Goal: Task Accomplishment & Management: Use online tool/utility

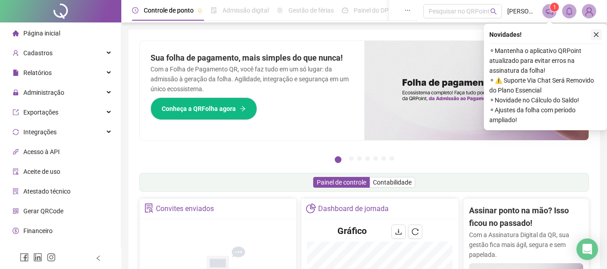
click at [592, 36] on button "button" at bounding box center [595, 34] width 11 height 11
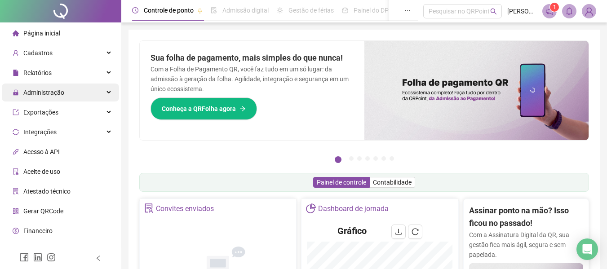
click at [63, 90] on div "Administração" at bounding box center [60, 93] width 117 height 18
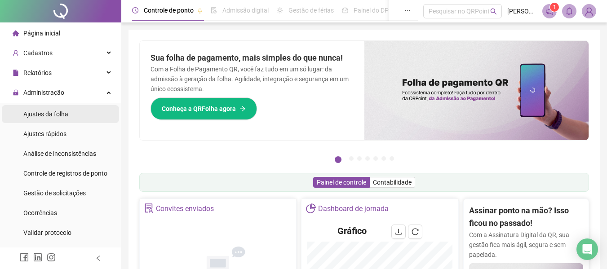
click at [65, 120] on div "Ajustes da folha" at bounding box center [45, 114] width 45 height 18
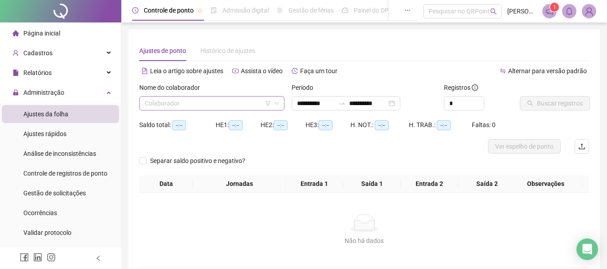
click at [235, 108] on input "search" at bounding box center [208, 103] width 126 height 13
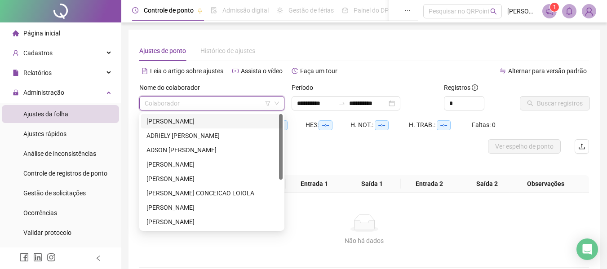
click at [252, 121] on div "[PERSON_NAME]" at bounding box center [211, 121] width 131 height 10
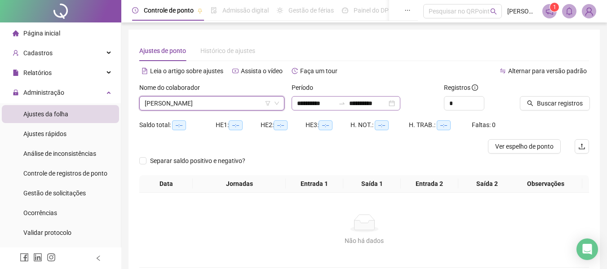
click at [309, 97] on div "**********" at bounding box center [345, 103] width 109 height 14
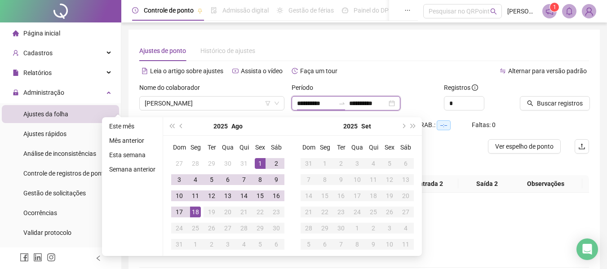
click at [308, 97] on div "**********" at bounding box center [345, 103] width 109 height 14
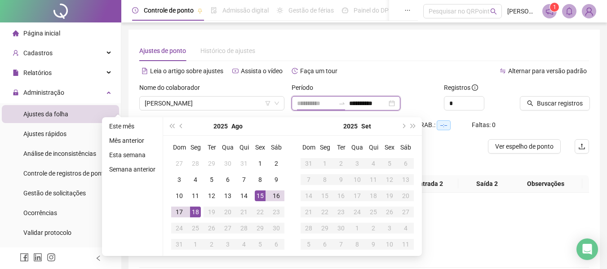
type input "**********"
click at [261, 197] on div "15" at bounding box center [260, 195] width 11 height 11
type input "**********"
click at [272, 196] on div "16" at bounding box center [276, 195] width 11 height 11
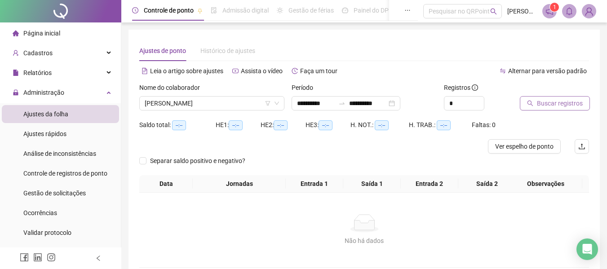
click at [573, 104] on span "Buscar registros" at bounding box center [560, 103] width 46 height 10
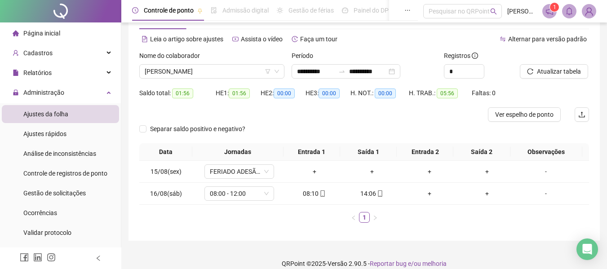
scroll to position [42, 0]
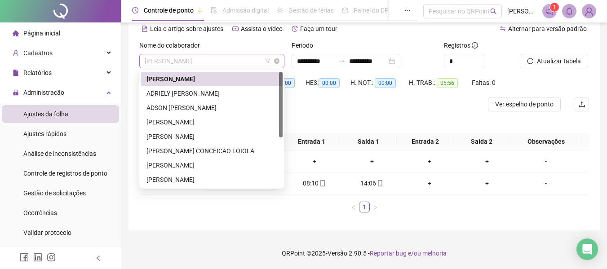
click at [182, 62] on span "[PERSON_NAME]" at bounding box center [212, 60] width 134 height 13
click at [388, 116] on div "Separar saldo positivo e negativo?" at bounding box center [363, 122] width 449 height 22
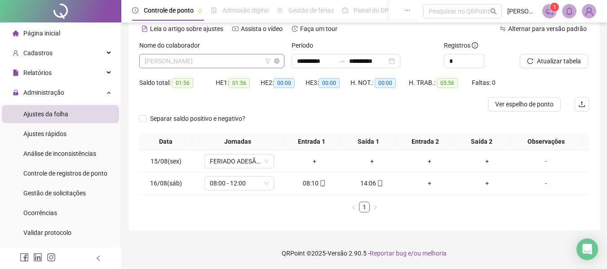
click at [223, 59] on span "[PERSON_NAME]" at bounding box center [212, 60] width 134 height 13
click at [187, 58] on span "[PERSON_NAME]" at bounding box center [212, 60] width 134 height 13
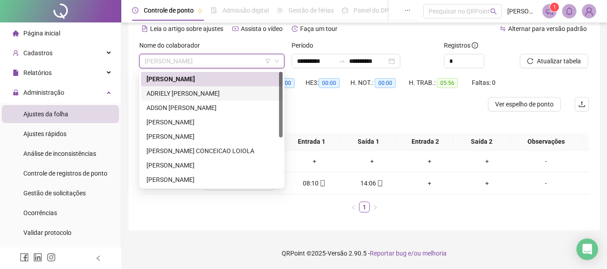
click at [218, 94] on div "ADRIELY [PERSON_NAME]" at bounding box center [211, 93] width 131 height 10
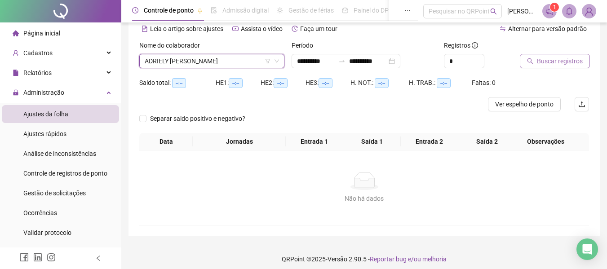
click at [580, 60] on span "Buscar registros" at bounding box center [560, 61] width 46 height 10
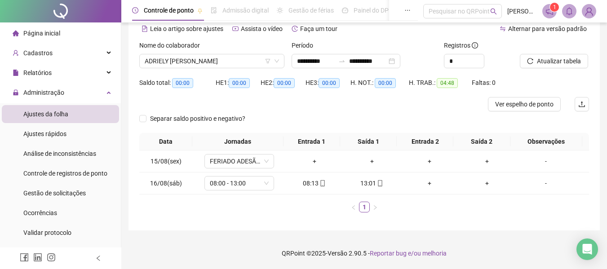
click at [223, 53] on div "Nome do colaborador" at bounding box center [211, 46] width 145 height 13
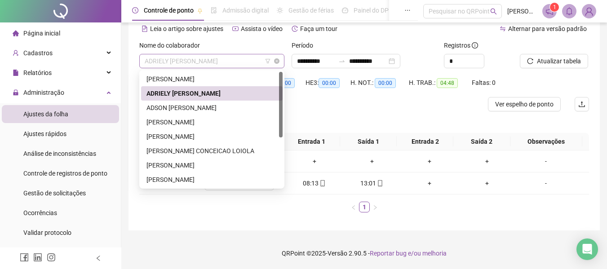
click at [222, 57] on span "ADRIELY [PERSON_NAME]" at bounding box center [212, 60] width 134 height 13
click at [202, 109] on div "ADSON [PERSON_NAME]" at bounding box center [211, 108] width 131 height 10
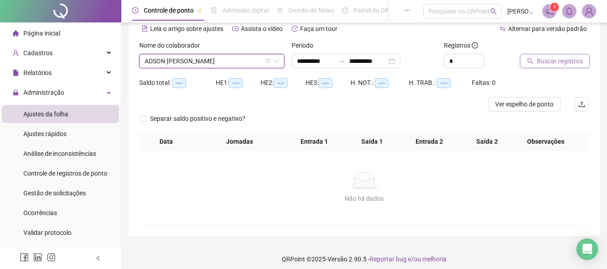
click at [558, 66] on button "Buscar registros" at bounding box center [554, 61] width 70 height 14
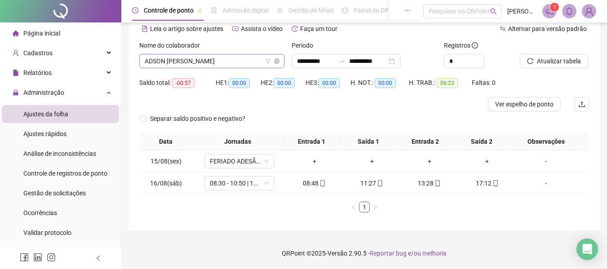
click at [175, 60] on span "ADSON [PERSON_NAME]" at bounding box center [212, 60] width 134 height 13
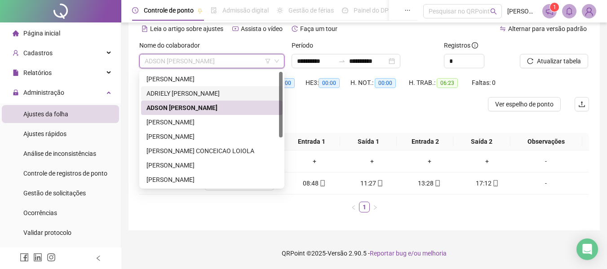
click at [175, 94] on div "ADRIELY [PERSON_NAME]" at bounding box center [211, 93] width 131 height 10
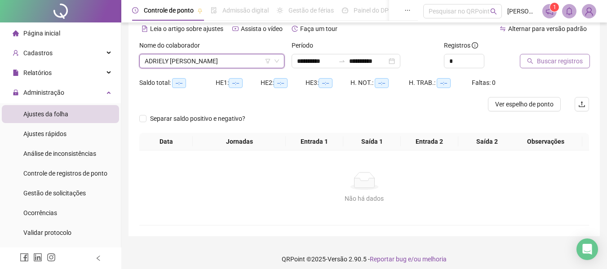
click at [554, 65] on span "Buscar registros" at bounding box center [560, 61] width 46 height 10
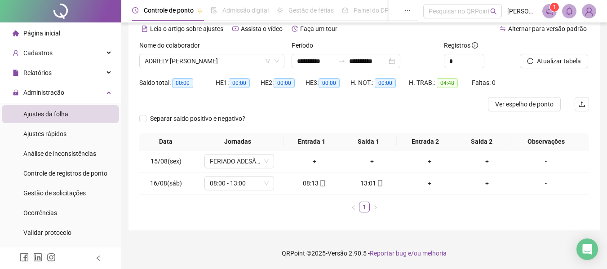
click at [151, 53] on div "Nome do colaborador" at bounding box center [211, 46] width 145 height 13
click at [151, 57] on span "ADRIELY [PERSON_NAME]" at bounding box center [212, 60] width 134 height 13
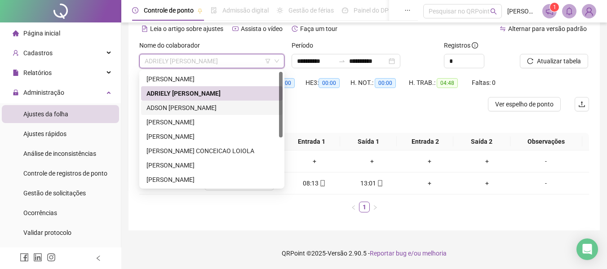
click at [204, 111] on div "ADSON [PERSON_NAME]" at bounding box center [211, 108] width 131 height 10
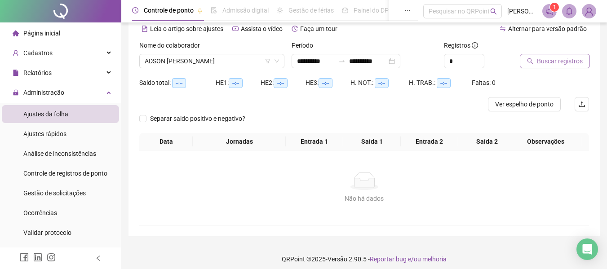
click at [550, 57] on span "Buscar registros" at bounding box center [560, 61] width 46 height 10
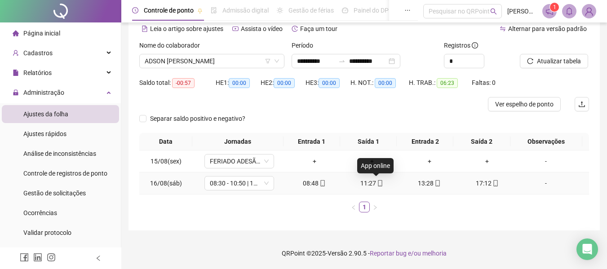
click at [378, 186] on icon "mobile" at bounding box center [380, 183] width 4 height 6
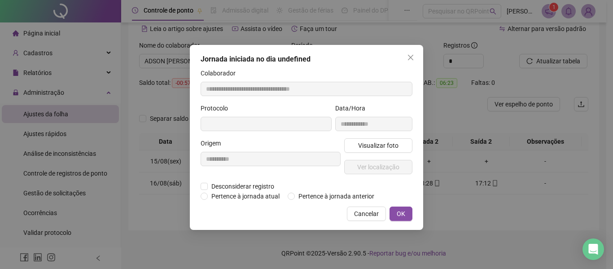
type input "**********"
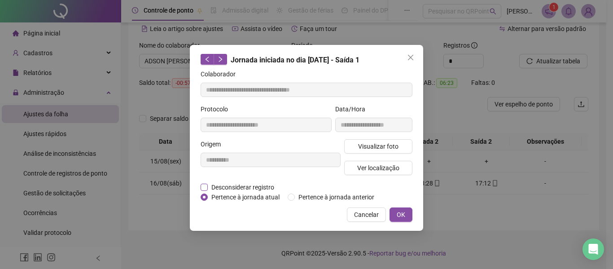
click at [239, 189] on span "Desconsiderar registro" at bounding box center [243, 187] width 70 height 10
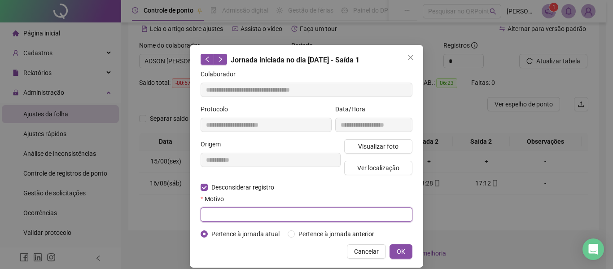
click at [232, 210] on input "text" at bounding box center [307, 214] width 212 height 14
type input "*"
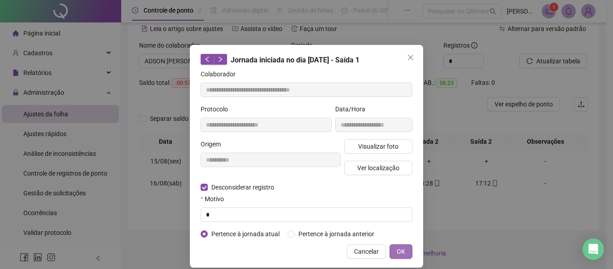
click at [400, 251] on span "OK" at bounding box center [401, 251] width 9 height 10
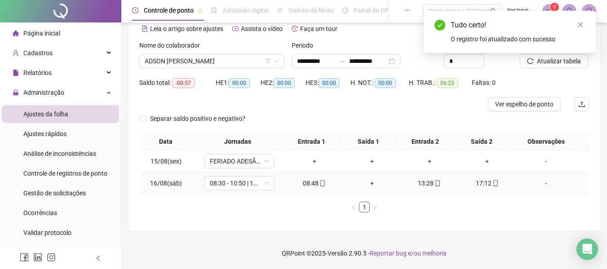
click at [365, 180] on div "+" at bounding box center [372, 183] width 50 height 10
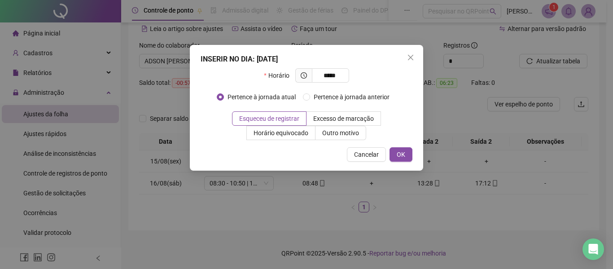
type input "*****"
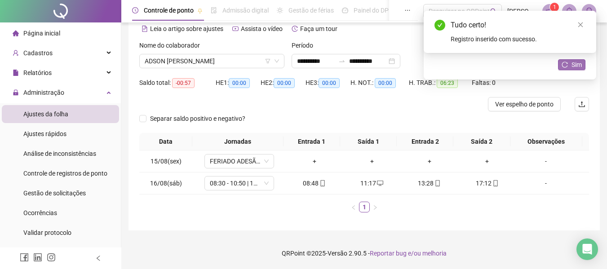
click at [566, 66] on icon "reload" at bounding box center [564, 65] width 6 height 6
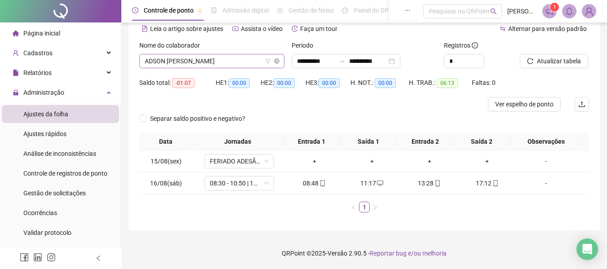
click at [186, 56] on span "ADSON [PERSON_NAME]" at bounding box center [212, 60] width 134 height 13
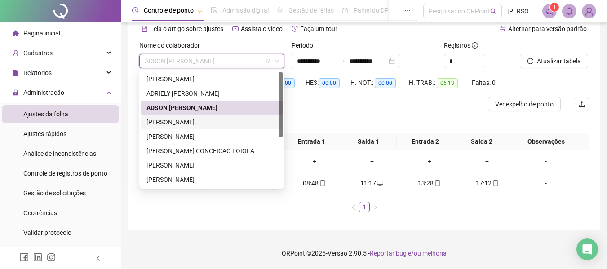
click at [190, 124] on div "[PERSON_NAME]" at bounding box center [211, 122] width 131 height 10
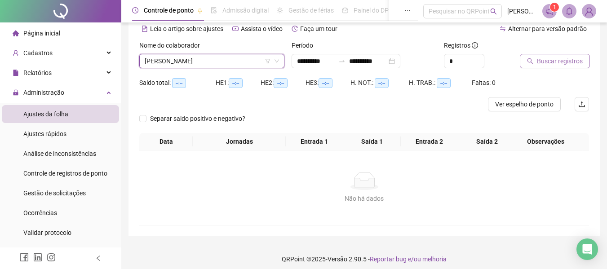
click at [555, 66] on button "Buscar registros" at bounding box center [554, 61] width 70 height 14
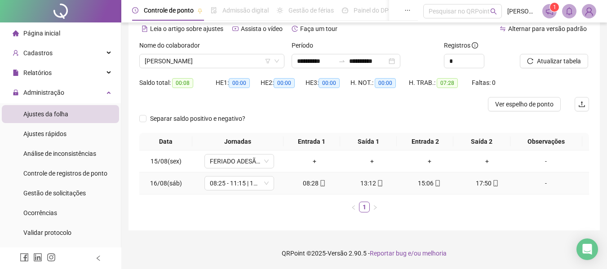
click at [434, 183] on icon "mobile" at bounding box center [437, 183] width 6 height 6
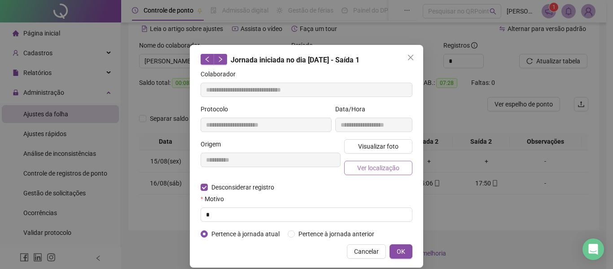
type input "**********"
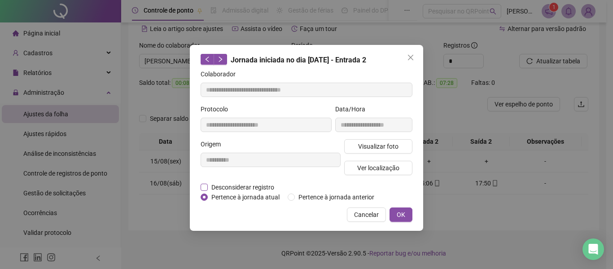
click at [245, 190] on span "Desconsiderar registro" at bounding box center [243, 187] width 70 height 10
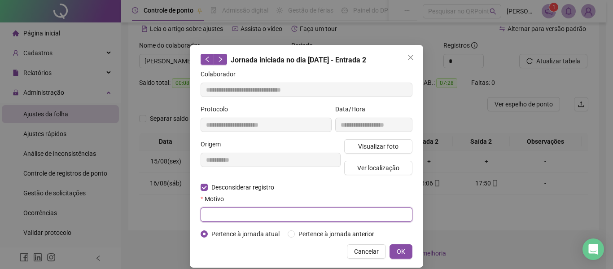
click at [240, 212] on input "text" at bounding box center [307, 214] width 212 height 14
type input "*"
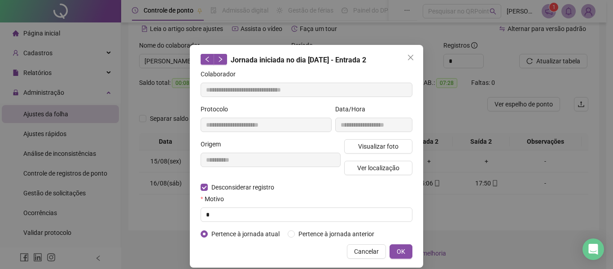
click at [401, 243] on div "**********" at bounding box center [306, 156] width 233 height 223
click at [390, 248] on button "OK" at bounding box center [401, 251] width 23 height 14
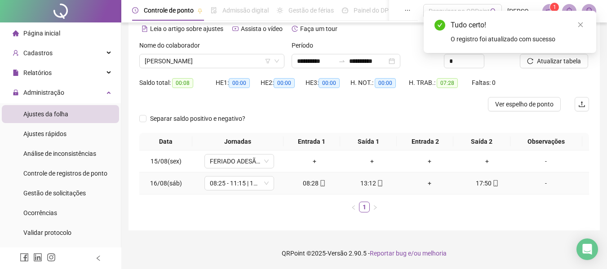
click at [423, 182] on div "+" at bounding box center [429, 183] width 50 height 10
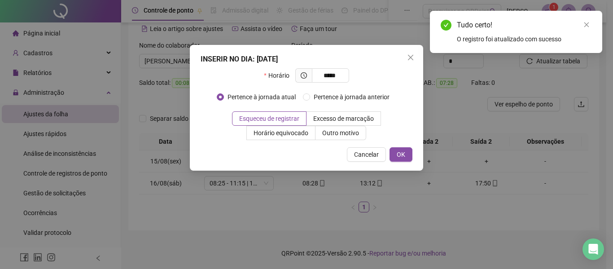
type input "*****"
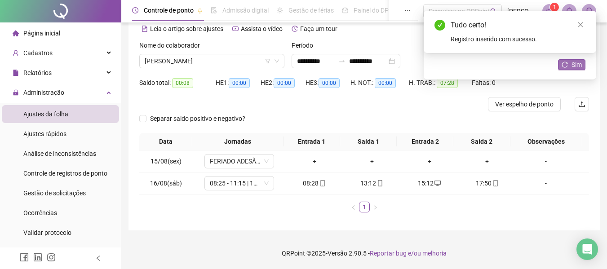
click at [583, 63] on button "Sim" at bounding box center [571, 64] width 27 height 11
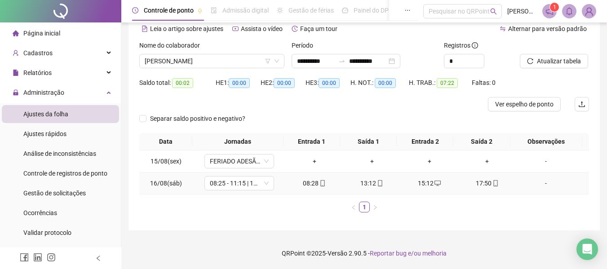
click at [427, 185] on div "15:12" at bounding box center [429, 183] width 50 height 10
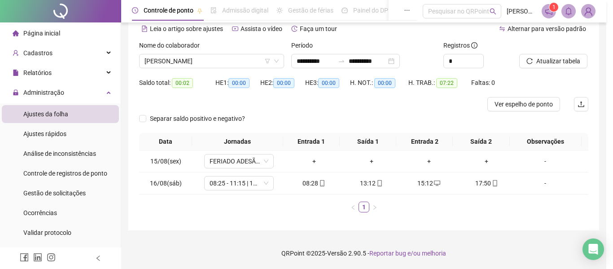
type input "**********"
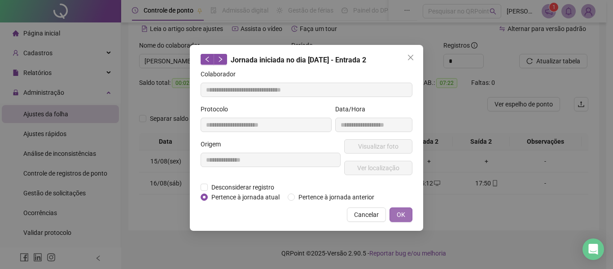
click at [400, 214] on span "OK" at bounding box center [401, 215] width 9 height 10
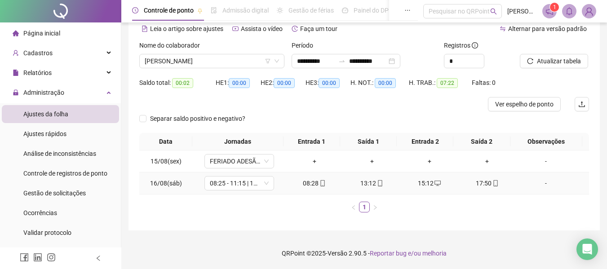
click at [435, 183] on icon "desktop" at bounding box center [437, 183] width 6 height 6
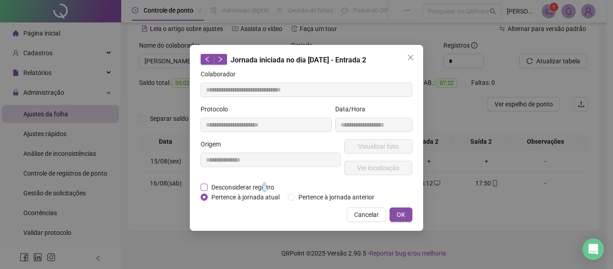
click at [264, 189] on span "Desconsiderar registro" at bounding box center [243, 187] width 70 height 10
click at [199, 184] on div "**********" at bounding box center [306, 138] width 233 height 186
click at [211, 191] on span "Desconsiderar registro" at bounding box center [243, 187] width 70 height 10
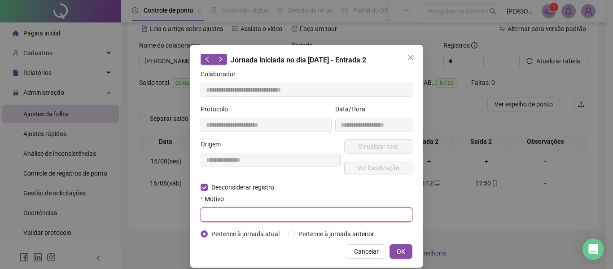
click at [219, 213] on input "text" at bounding box center [307, 214] width 212 height 14
type input "*"
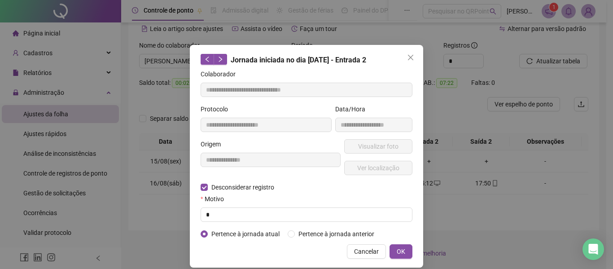
drag, startPoint x: 402, startPoint y: 253, endPoint x: 398, endPoint y: 240, distance: 13.6
click at [402, 253] on button "OK" at bounding box center [401, 251] width 23 height 14
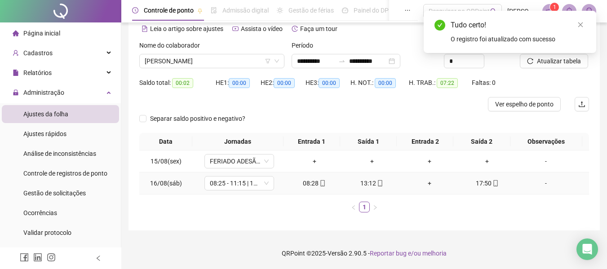
click at [422, 180] on div "+" at bounding box center [429, 183] width 50 height 10
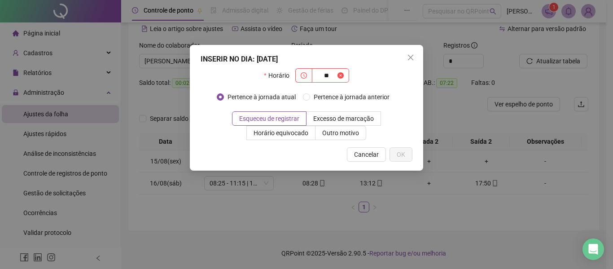
type input "*"
type input "*****"
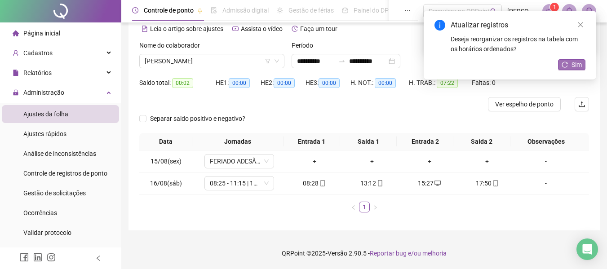
click at [578, 61] on span "Sim" at bounding box center [576, 65] width 10 height 10
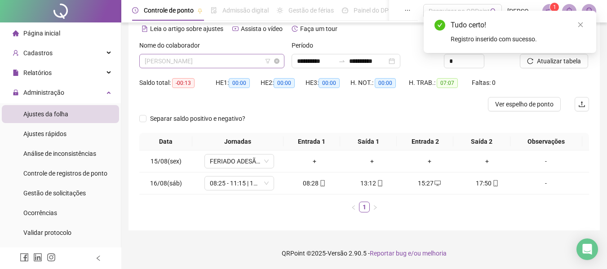
click at [179, 65] on span "[PERSON_NAME]" at bounding box center [212, 60] width 134 height 13
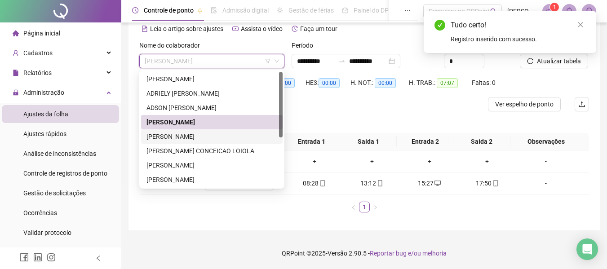
click at [221, 136] on div "[PERSON_NAME]" at bounding box center [211, 137] width 131 height 10
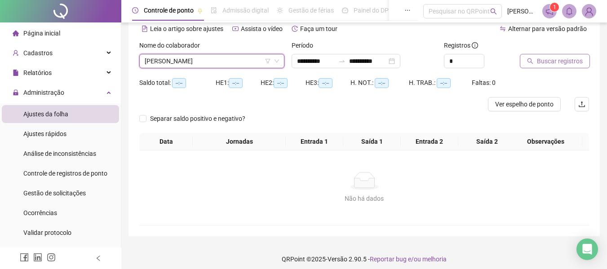
click at [533, 59] on button "Buscar registros" at bounding box center [554, 61] width 70 height 14
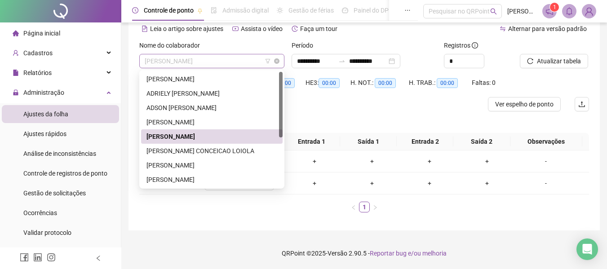
click at [175, 58] on span "[PERSON_NAME]" at bounding box center [212, 60] width 134 height 13
click at [190, 148] on div "[PERSON_NAME] CONCEICAO LOIOLA" at bounding box center [211, 151] width 131 height 10
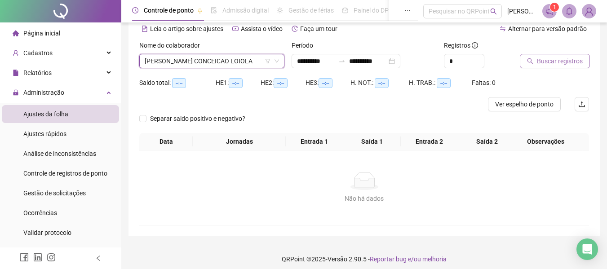
click at [550, 63] on span "Buscar registros" at bounding box center [560, 61] width 46 height 10
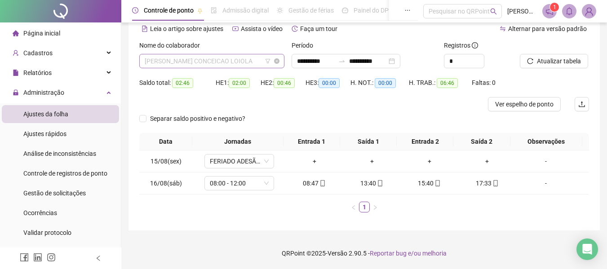
click at [211, 55] on span "[PERSON_NAME] CONCEICAO LOIOLA" at bounding box center [212, 60] width 134 height 13
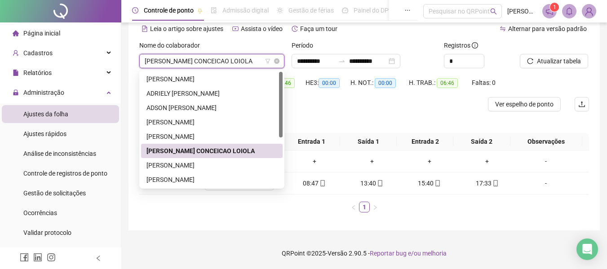
click at [211, 55] on span "[PERSON_NAME] CONCEICAO LOIOLA" at bounding box center [212, 60] width 134 height 13
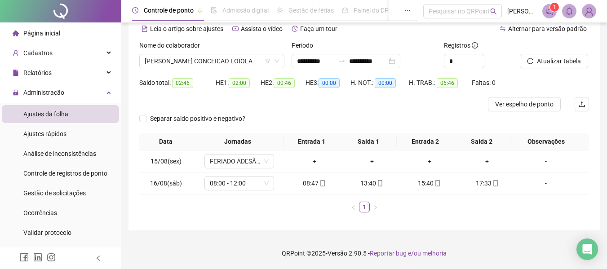
click at [217, 48] on div "Nome do colaborador" at bounding box center [211, 46] width 145 height 13
click at [220, 59] on span "[PERSON_NAME] CONCEICAO LOIOLA" at bounding box center [212, 60] width 134 height 13
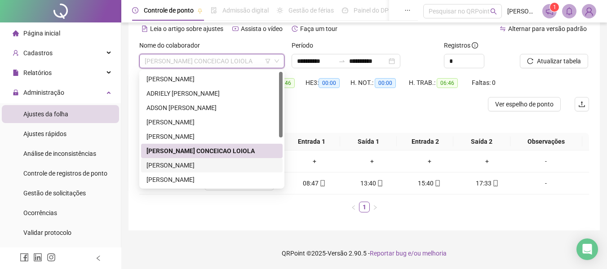
click at [216, 166] on div "[PERSON_NAME]" at bounding box center [211, 165] width 131 height 10
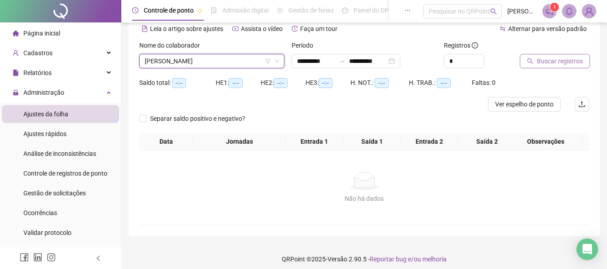
click at [581, 62] on button "Buscar registros" at bounding box center [554, 61] width 70 height 14
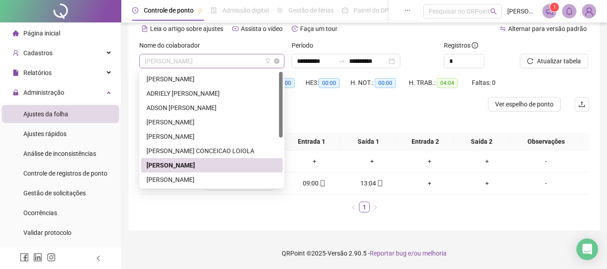
click at [178, 57] on span "[PERSON_NAME]" at bounding box center [212, 60] width 134 height 13
click at [203, 178] on div "[PERSON_NAME]" at bounding box center [211, 180] width 131 height 10
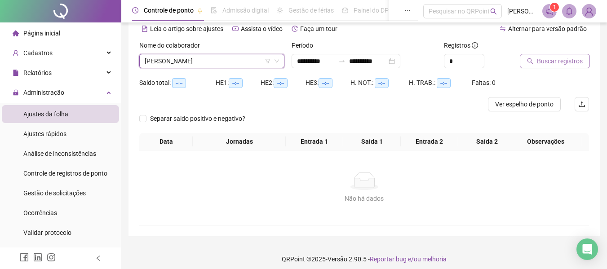
click at [557, 63] on span "Buscar registros" at bounding box center [560, 61] width 46 height 10
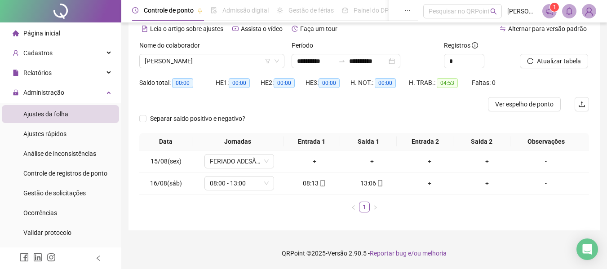
click at [220, 51] on div "Nome do colaborador" at bounding box center [211, 46] width 145 height 13
click at [224, 60] on span "[PERSON_NAME]" at bounding box center [212, 60] width 134 height 13
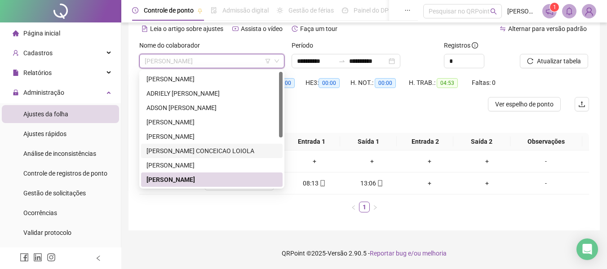
scroll to position [45, 0]
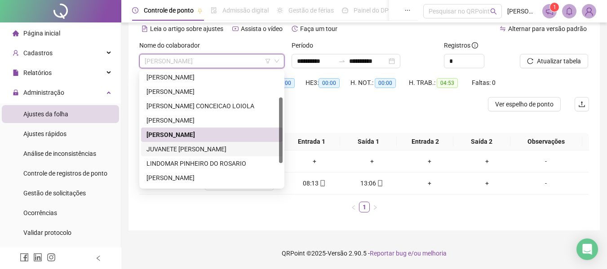
click at [245, 145] on div "JUVANETE [PERSON_NAME]" at bounding box center [211, 149] width 131 height 10
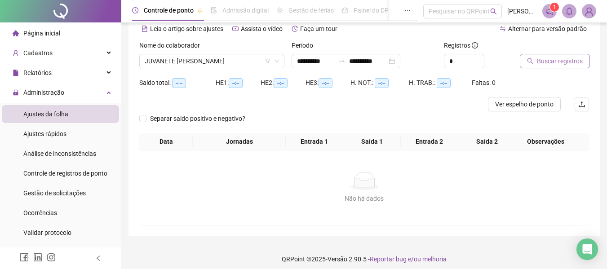
click at [551, 64] on span "Buscar registros" at bounding box center [560, 61] width 46 height 10
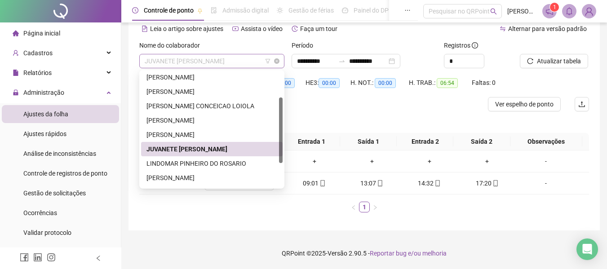
click at [185, 66] on span "JUVANETE [PERSON_NAME]" at bounding box center [212, 60] width 134 height 13
click at [191, 161] on div "LINDOMAR PINHEIRO DO ROSARIO" at bounding box center [211, 163] width 131 height 10
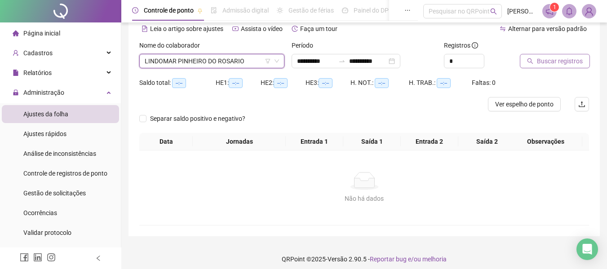
click at [542, 58] on span "Buscar registros" at bounding box center [560, 61] width 46 height 10
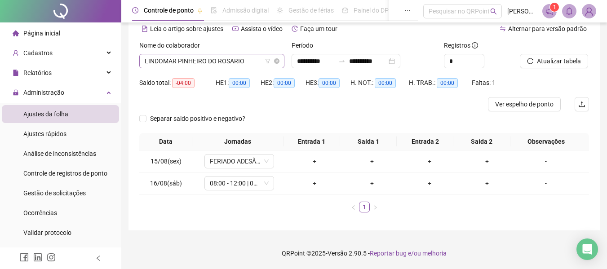
click at [191, 66] on span "LINDOMAR PINHEIRO DO ROSARIO" at bounding box center [212, 60] width 134 height 13
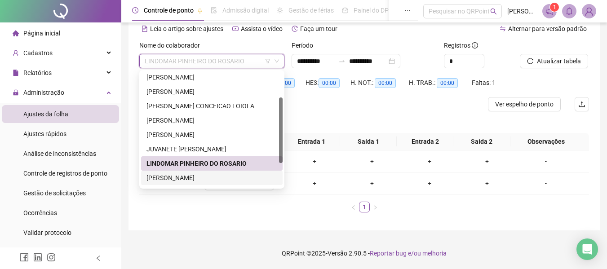
click at [171, 176] on div "[PERSON_NAME]" at bounding box center [211, 178] width 131 height 10
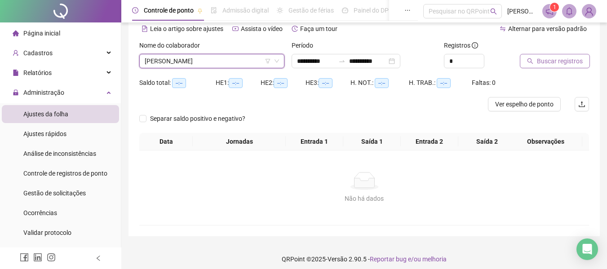
click at [551, 65] on span "Buscar registros" at bounding box center [560, 61] width 46 height 10
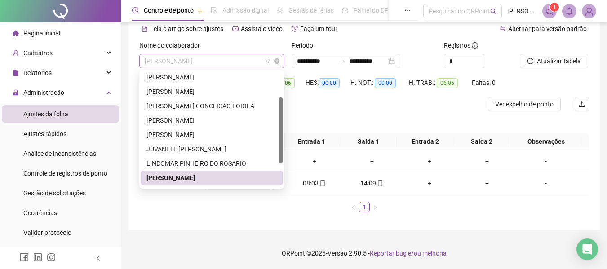
click at [216, 61] on span "[PERSON_NAME]" at bounding box center [212, 60] width 134 height 13
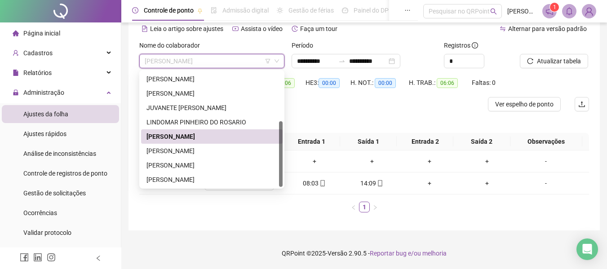
click at [185, 142] on div "[PERSON_NAME]" at bounding box center [211, 136] width 141 height 14
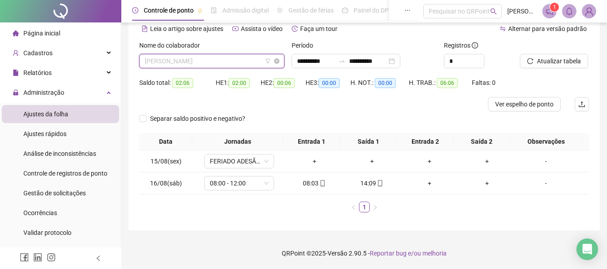
click at [214, 64] on span "[PERSON_NAME]" at bounding box center [212, 60] width 134 height 13
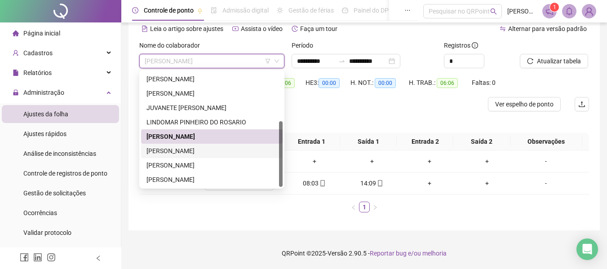
click at [172, 149] on div "[PERSON_NAME]" at bounding box center [211, 151] width 131 height 10
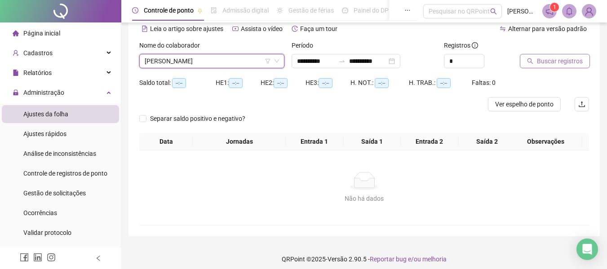
click at [547, 60] on span "Buscar registros" at bounding box center [560, 61] width 46 height 10
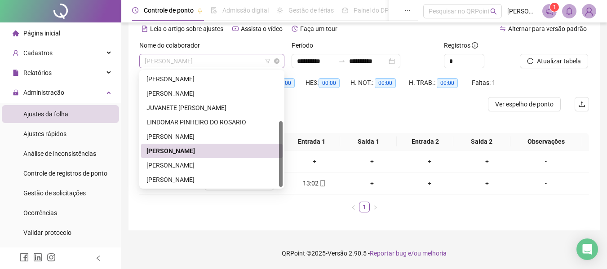
click at [199, 63] on span "[PERSON_NAME]" at bounding box center [212, 60] width 134 height 13
click at [185, 165] on div "[PERSON_NAME]" at bounding box center [211, 165] width 131 height 10
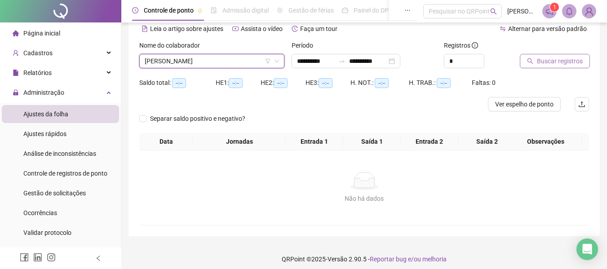
click at [560, 62] on span "Buscar registros" at bounding box center [560, 61] width 46 height 10
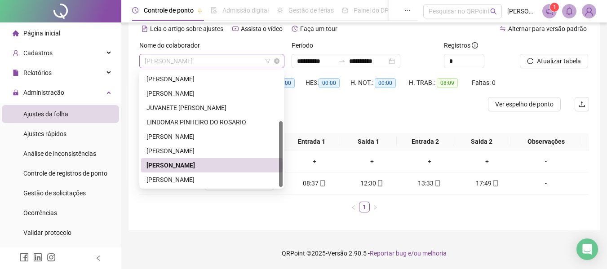
click at [203, 62] on span "[PERSON_NAME]" at bounding box center [212, 60] width 134 height 13
click at [198, 181] on div "[PERSON_NAME]" at bounding box center [211, 180] width 131 height 10
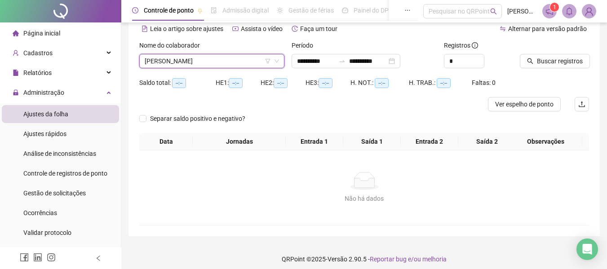
click at [561, 44] on div at bounding box center [542, 46] width 47 height 13
click at [548, 59] on span "Buscar registros" at bounding box center [560, 61] width 46 height 10
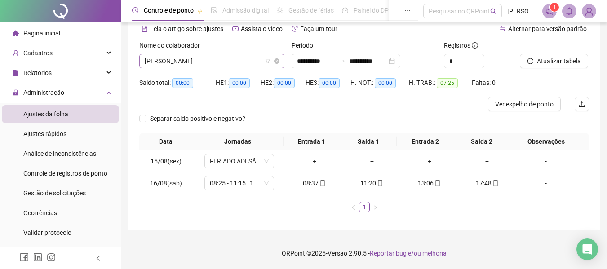
drag, startPoint x: 233, startPoint y: 59, endPoint x: 229, endPoint y: 66, distance: 8.1
click at [233, 59] on span "[PERSON_NAME]" at bounding box center [212, 60] width 134 height 13
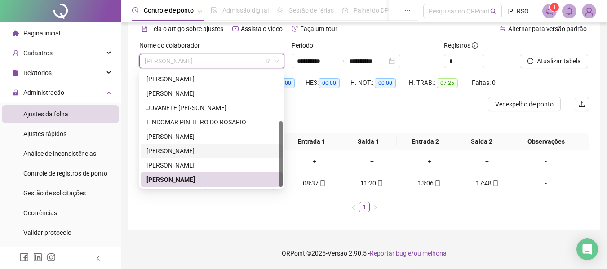
click at [173, 149] on div "[PERSON_NAME]" at bounding box center [211, 151] width 131 height 10
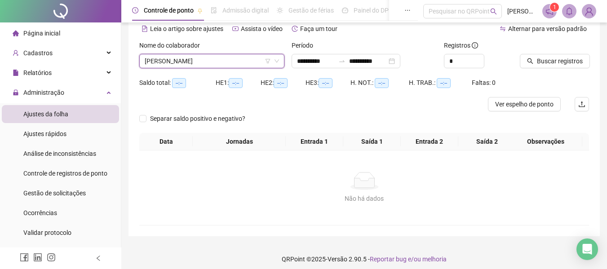
click at [578, 43] on div "**********" at bounding box center [363, 125] width 449 height 199
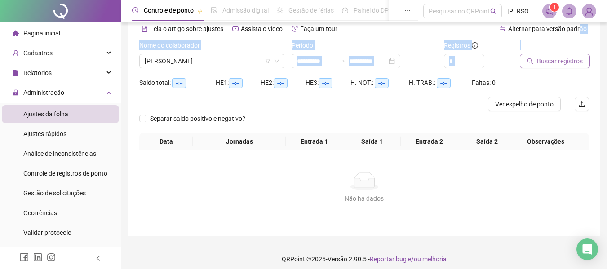
click at [558, 57] on span "Buscar registros" at bounding box center [560, 61] width 46 height 10
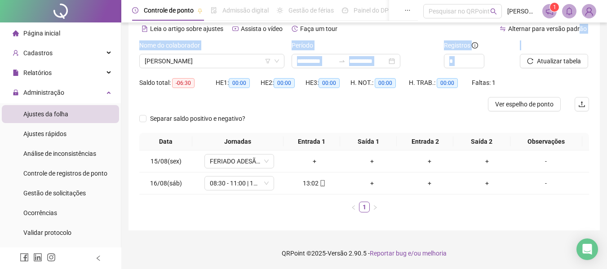
click at [506, 56] on div "*" at bounding box center [478, 61] width 69 height 14
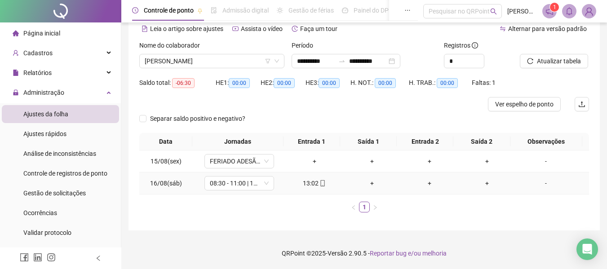
click at [367, 182] on div "+" at bounding box center [372, 183] width 50 height 10
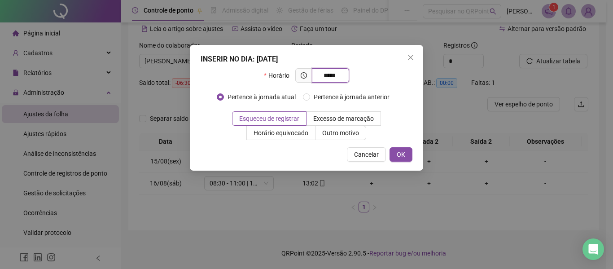
type input "*****"
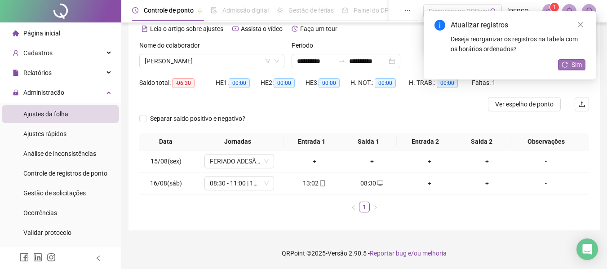
click at [561, 66] on button "Sim" at bounding box center [571, 64] width 27 height 11
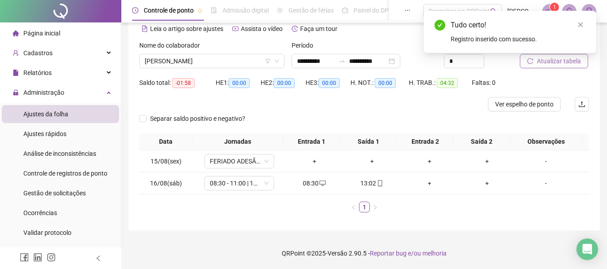
click at [556, 61] on span "Atualizar tabela" at bounding box center [559, 61] width 44 height 10
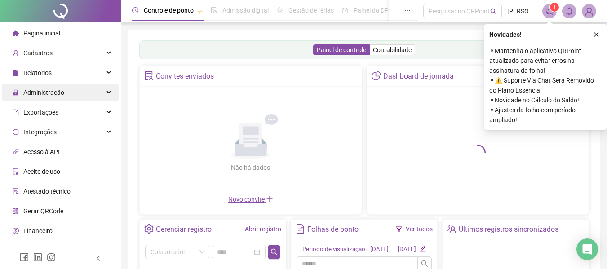
click at [79, 92] on div "Administração" at bounding box center [60, 93] width 117 height 18
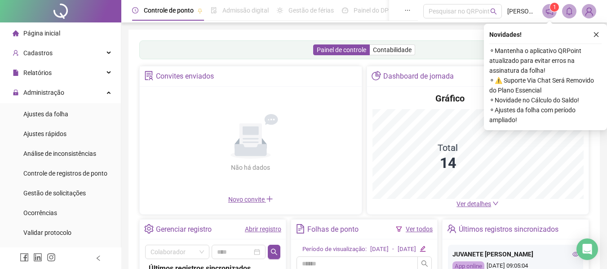
click at [80, 113] on li "Ajustes da folha" at bounding box center [60, 114] width 117 height 18
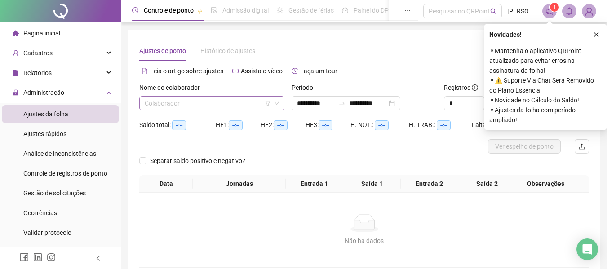
click at [172, 103] on input "search" at bounding box center [208, 103] width 126 height 13
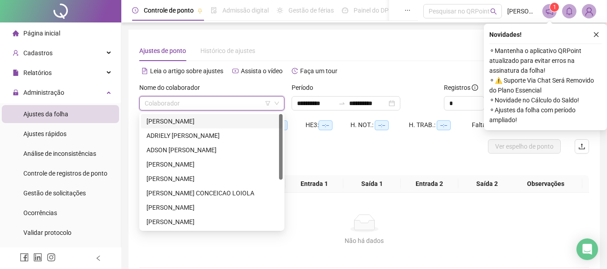
click at [163, 125] on div "[PERSON_NAME]" at bounding box center [211, 121] width 131 height 10
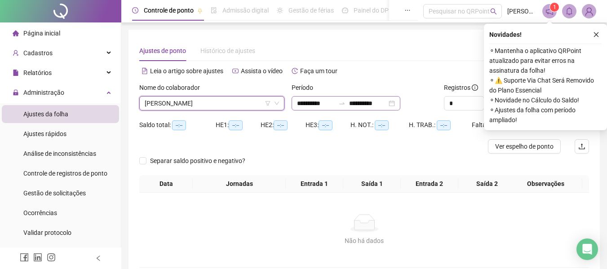
click at [327, 110] on div "**********" at bounding box center [345, 103] width 109 height 14
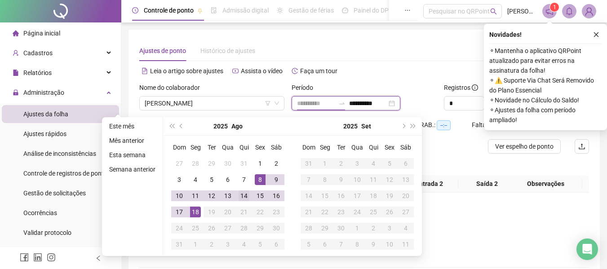
type input "**********"
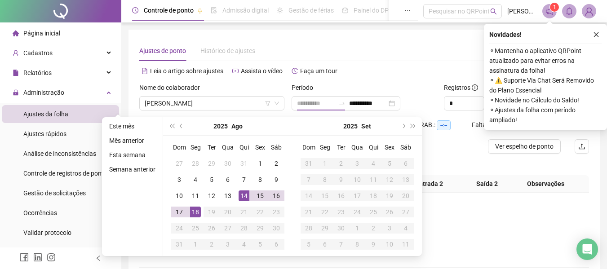
click at [248, 195] on div "14" at bounding box center [243, 195] width 11 height 11
click at [245, 198] on div "14" at bounding box center [243, 195] width 11 height 11
type input "**********"
click at [245, 201] on div "Não há dados Não há dados" at bounding box center [363, 230] width 449 height 75
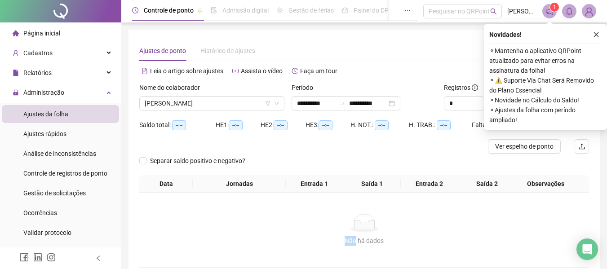
click at [593, 39] on button "button" at bounding box center [595, 34] width 11 height 11
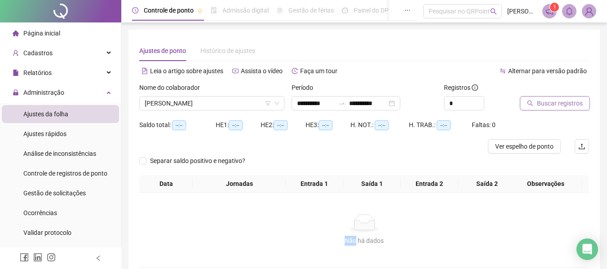
click at [571, 97] on button "Buscar registros" at bounding box center [554, 103] width 70 height 14
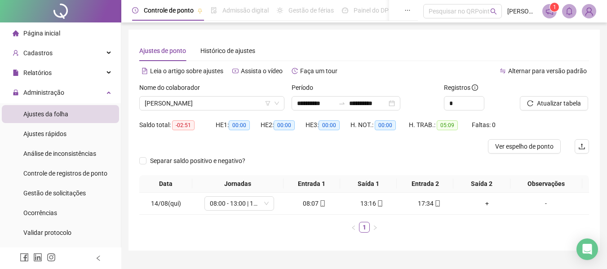
scroll to position [20, 0]
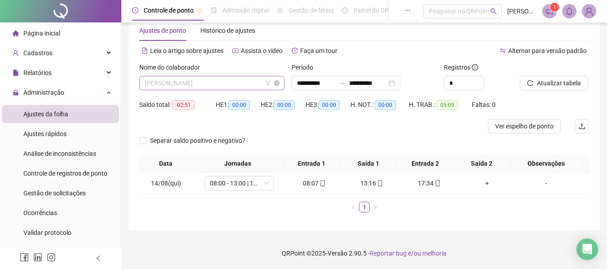
click at [187, 82] on span "[PERSON_NAME]" at bounding box center [212, 82] width 134 height 13
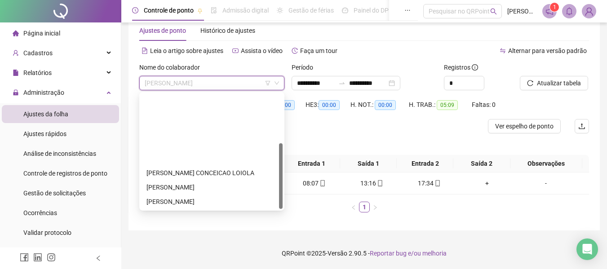
scroll to position [86, 0]
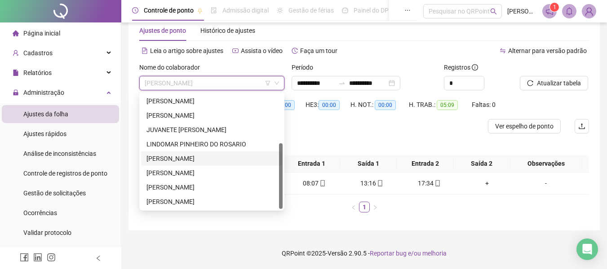
click at [178, 157] on div "[PERSON_NAME]" at bounding box center [211, 159] width 131 height 10
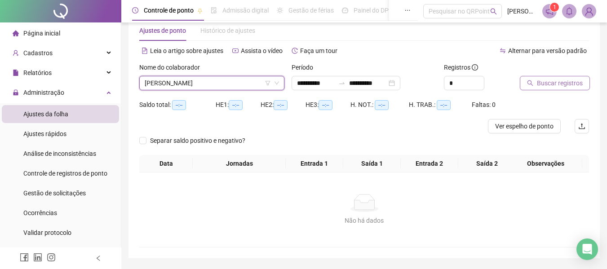
click at [535, 84] on button "Buscar registros" at bounding box center [554, 83] width 70 height 14
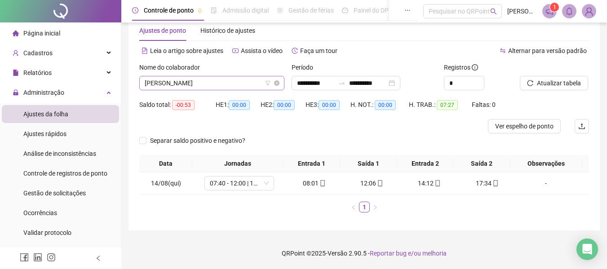
click at [248, 79] on span "[PERSON_NAME]" at bounding box center [212, 82] width 134 height 13
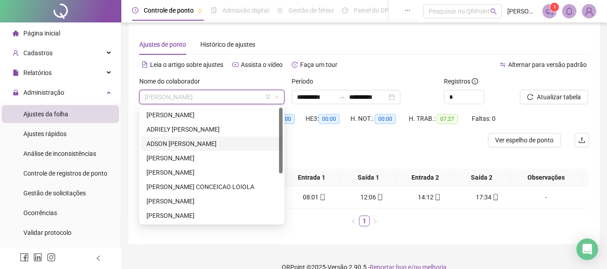
scroll to position [0, 0]
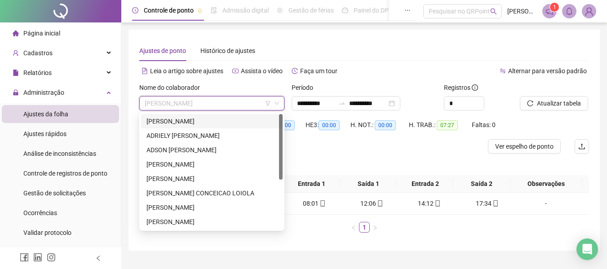
click at [235, 119] on div "[PERSON_NAME]" at bounding box center [211, 121] width 131 height 10
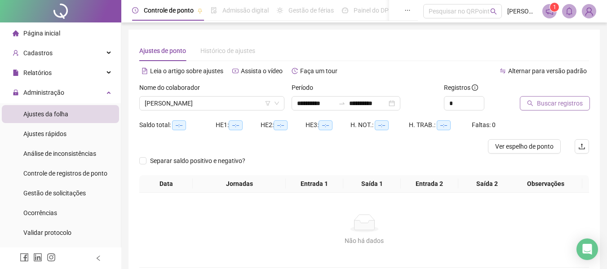
drag, startPoint x: 535, startPoint y: 93, endPoint x: 539, endPoint y: 104, distance: 11.8
click at [537, 97] on div "Buscar registros" at bounding box center [542, 97] width 47 height 28
click at [539, 104] on span "Buscar registros" at bounding box center [560, 103] width 46 height 10
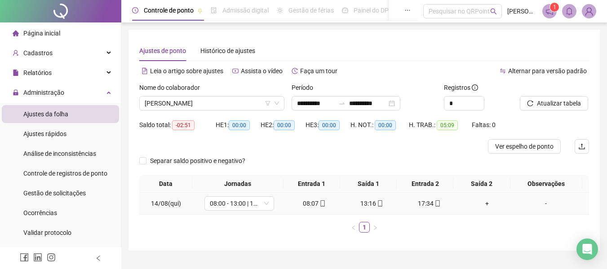
click at [482, 203] on div "+" at bounding box center [487, 203] width 50 height 10
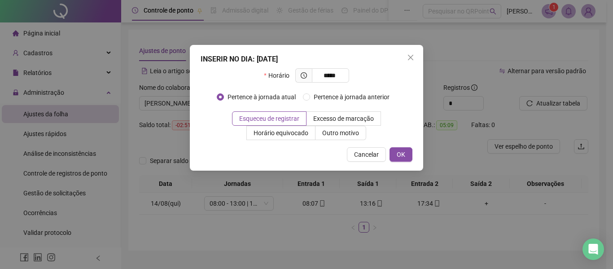
type input "*****"
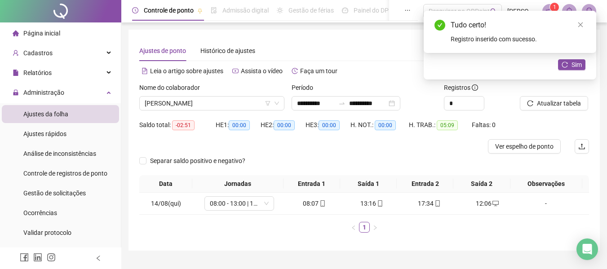
click at [576, 53] on div "Tudo certo! Registro inserido com sucesso." at bounding box center [509, 32] width 172 height 42
click at [577, 61] on span "Sim" at bounding box center [576, 65] width 10 height 10
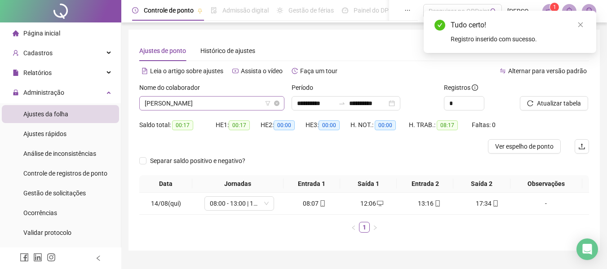
click at [170, 106] on span "[PERSON_NAME]" at bounding box center [212, 103] width 134 height 13
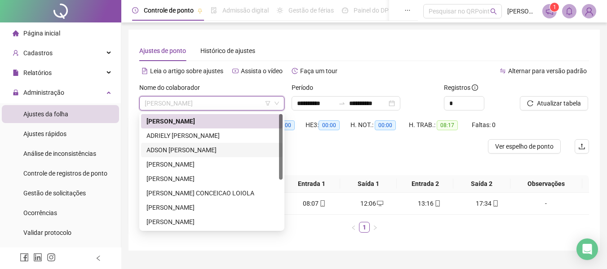
click at [215, 148] on div "ADSON [PERSON_NAME]" at bounding box center [211, 150] width 131 height 10
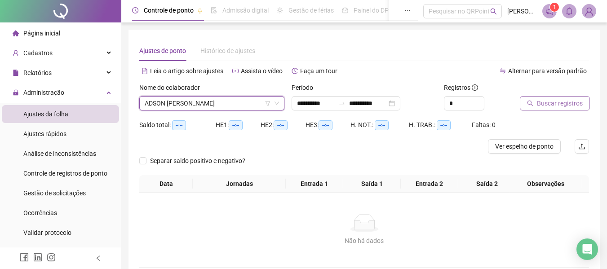
click at [540, 100] on span "Buscar registros" at bounding box center [560, 103] width 46 height 10
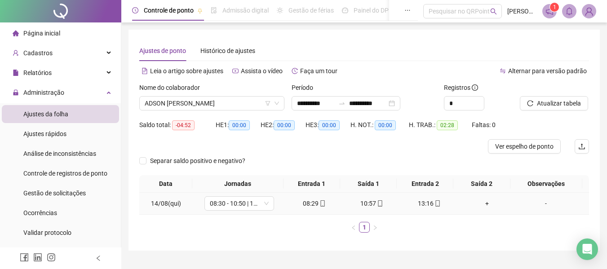
click at [482, 205] on div "+" at bounding box center [487, 203] width 50 height 10
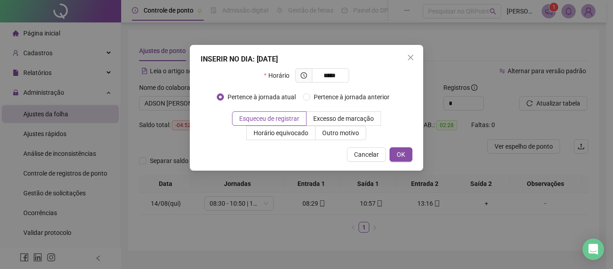
type input "*****"
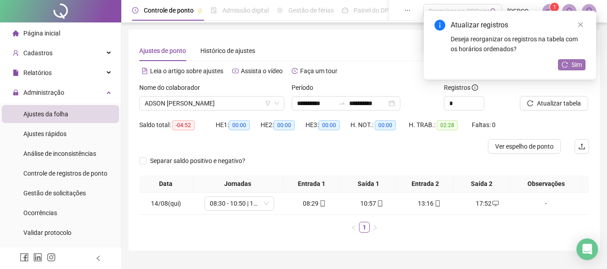
click at [563, 61] on button "Sim" at bounding box center [571, 64] width 27 height 11
